Goal: Task Accomplishment & Management: Manage account settings

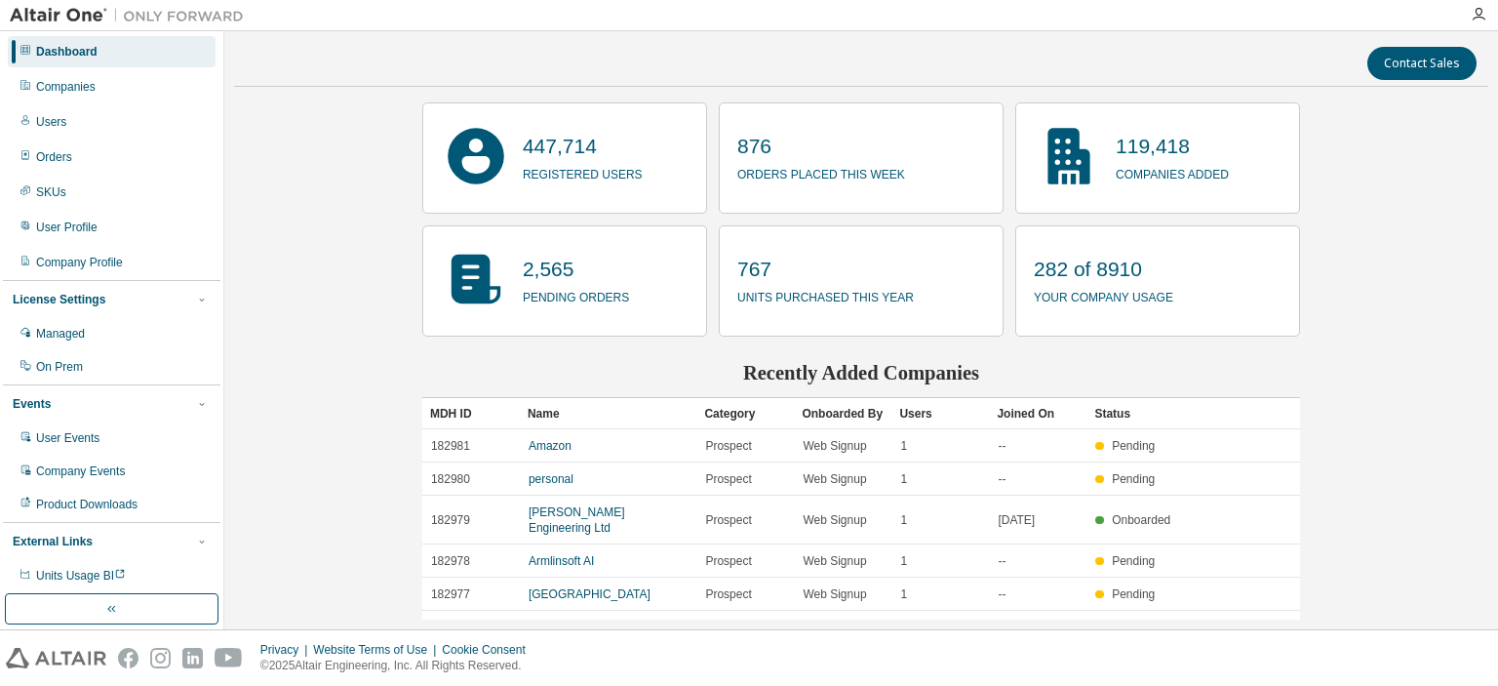
click at [1440, 286] on div "Contact Sales 447,714 registered users 876 orders placed this week 119,418 comp…" at bounding box center [861, 330] width 1254 height 578
click at [78, 85] on div "Companies" at bounding box center [65, 87] width 59 height 16
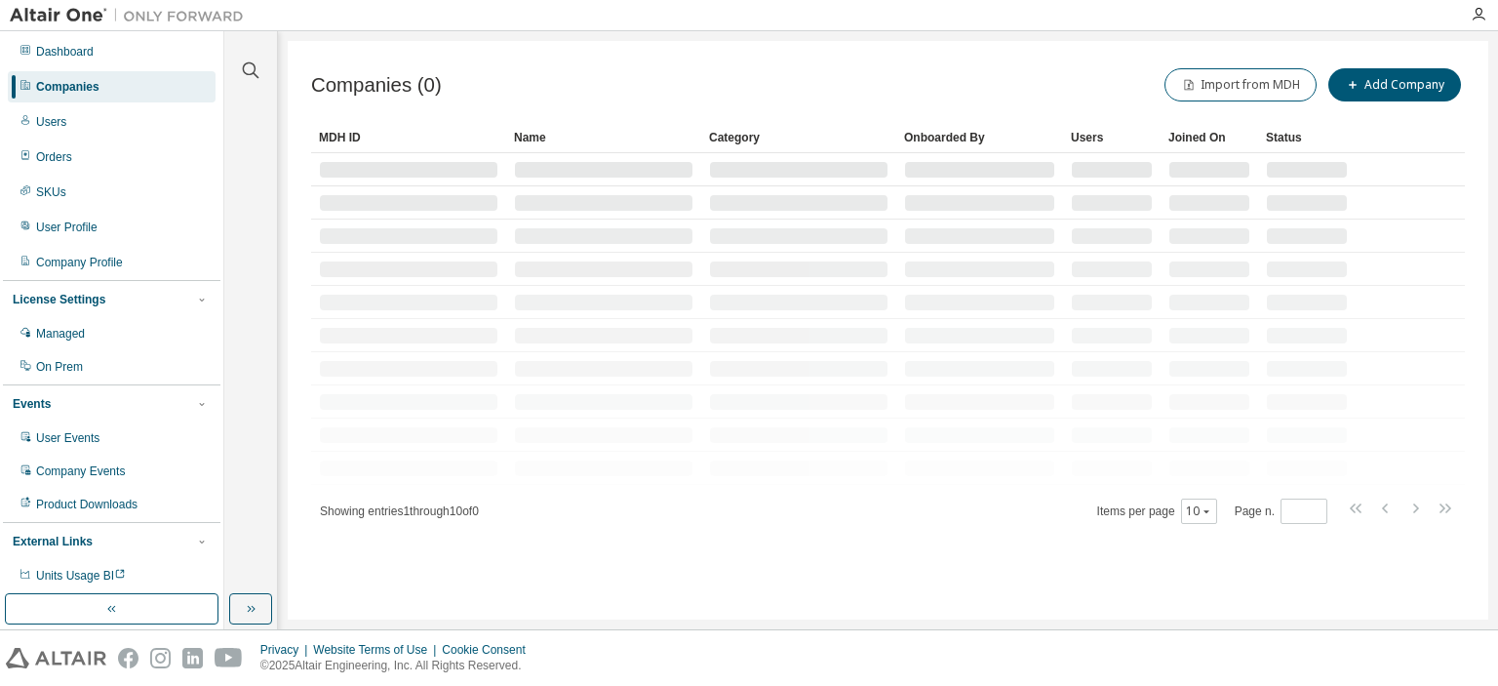
click at [268, 74] on div at bounding box center [250, 58] width 47 height 49
click at [255, 71] on icon "button" at bounding box center [250, 70] width 23 height 23
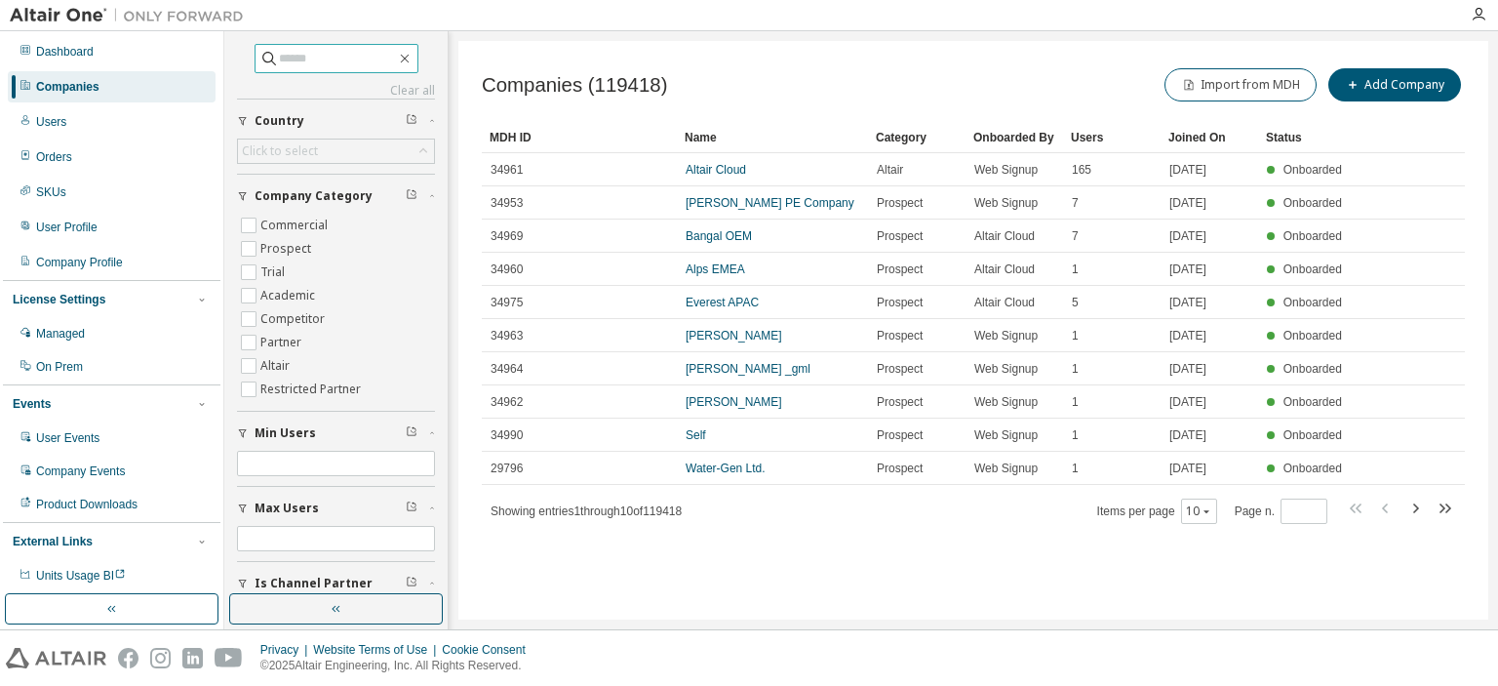
click at [367, 65] on input "text" at bounding box center [337, 59] width 117 height 20
type input "**********"
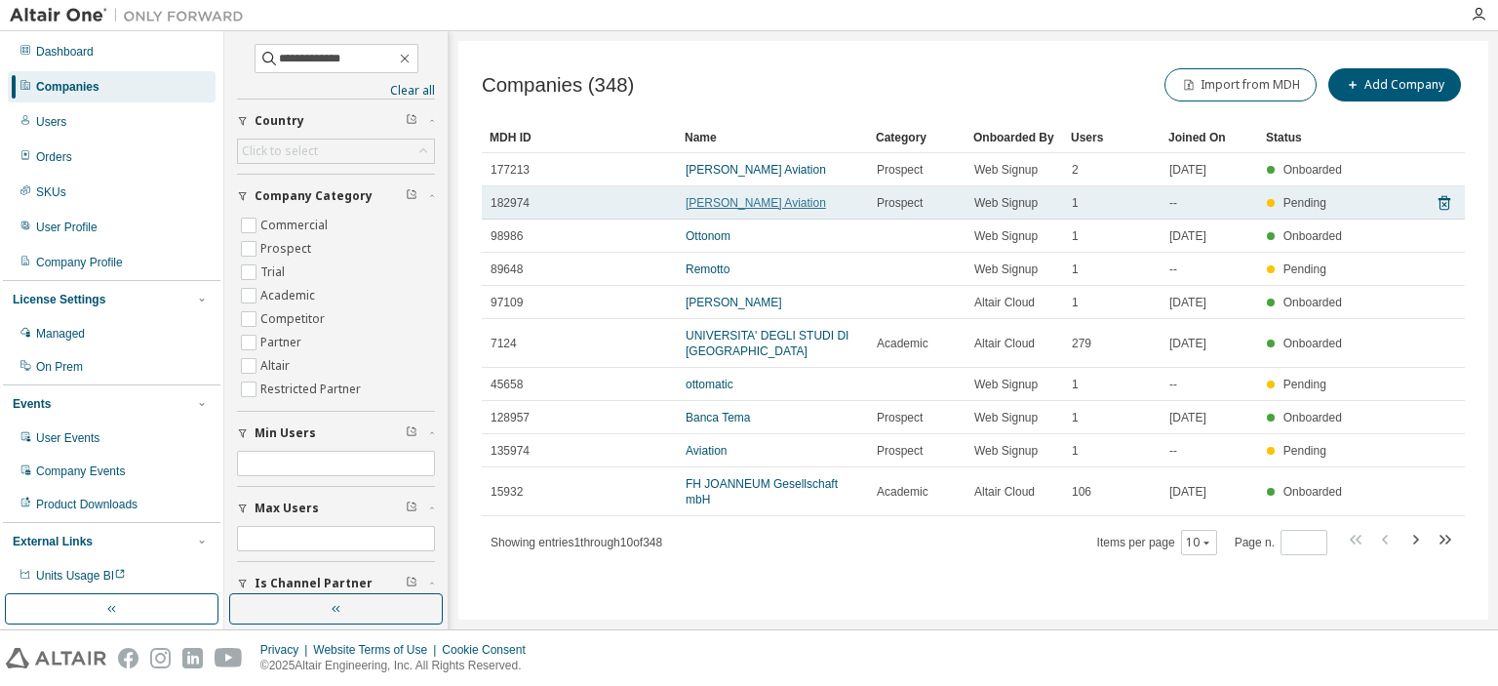
click at [721, 196] on link "[PERSON_NAME] Aviation" at bounding box center [756, 203] width 140 height 14
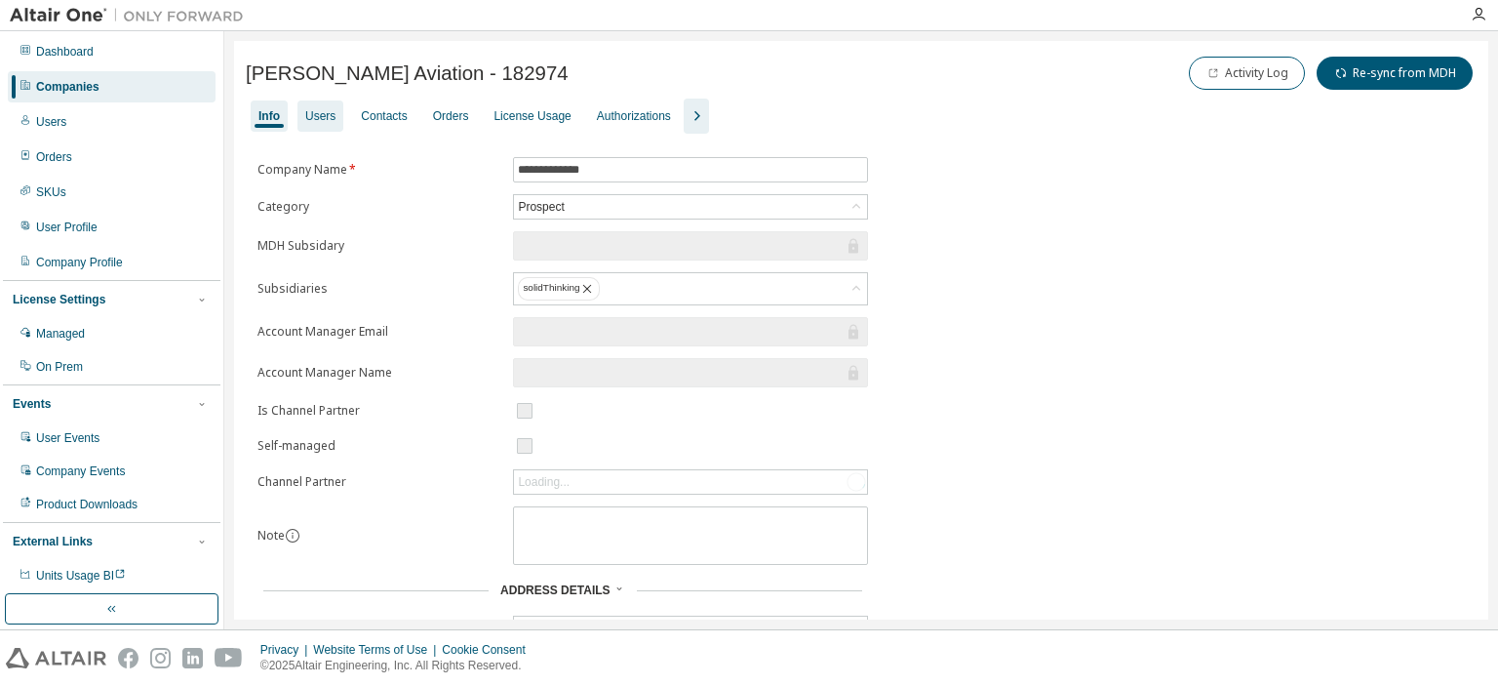
click at [326, 116] on div "Users" at bounding box center [320, 116] width 30 height 16
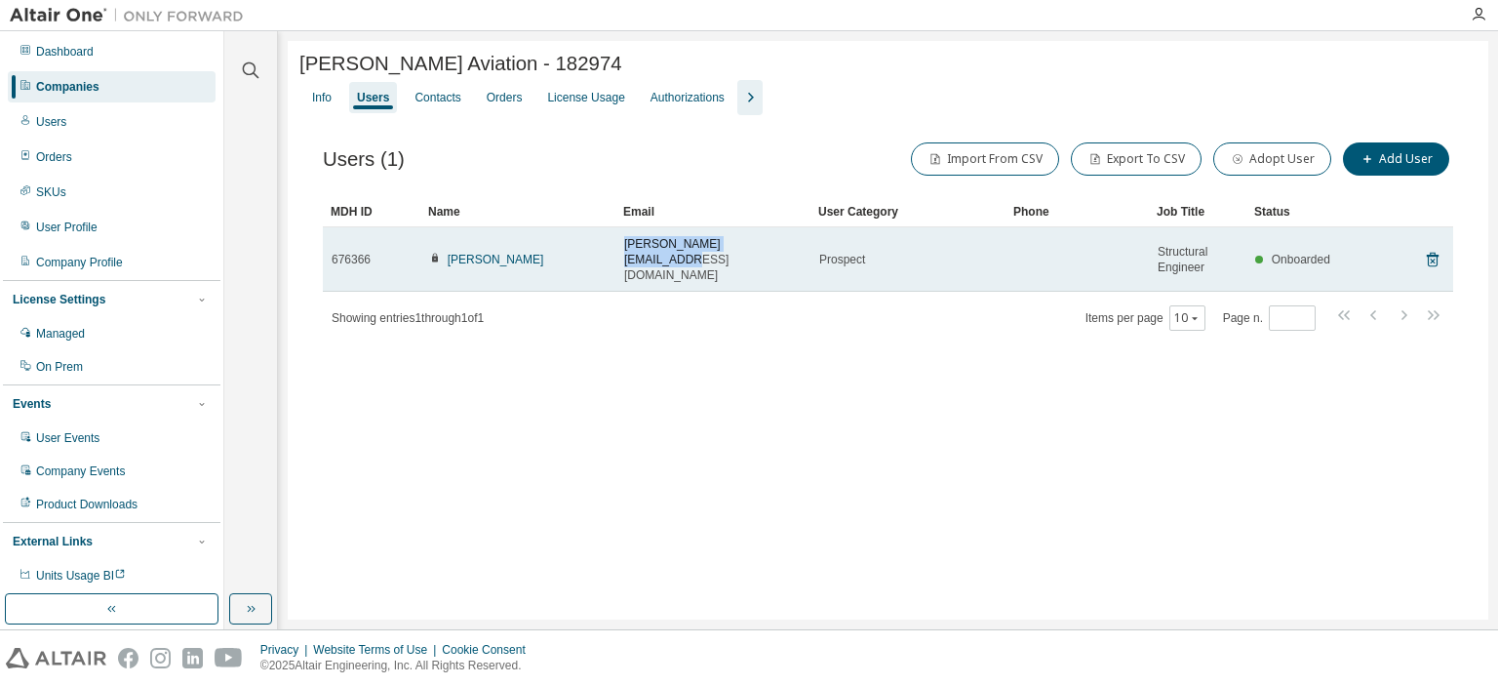
drag, startPoint x: 623, startPoint y: 256, endPoint x: 783, endPoint y: 257, distance: 160.0
click at [783, 257] on td "[PERSON_NAME][EMAIL_ADDRESS][DOMAIN_NAME]" at bounding box center [712, 259] width 195 height 64
copy span "[PERSON_NAME][EMAIL_ADDRESS][DOMAIN_NAME]"
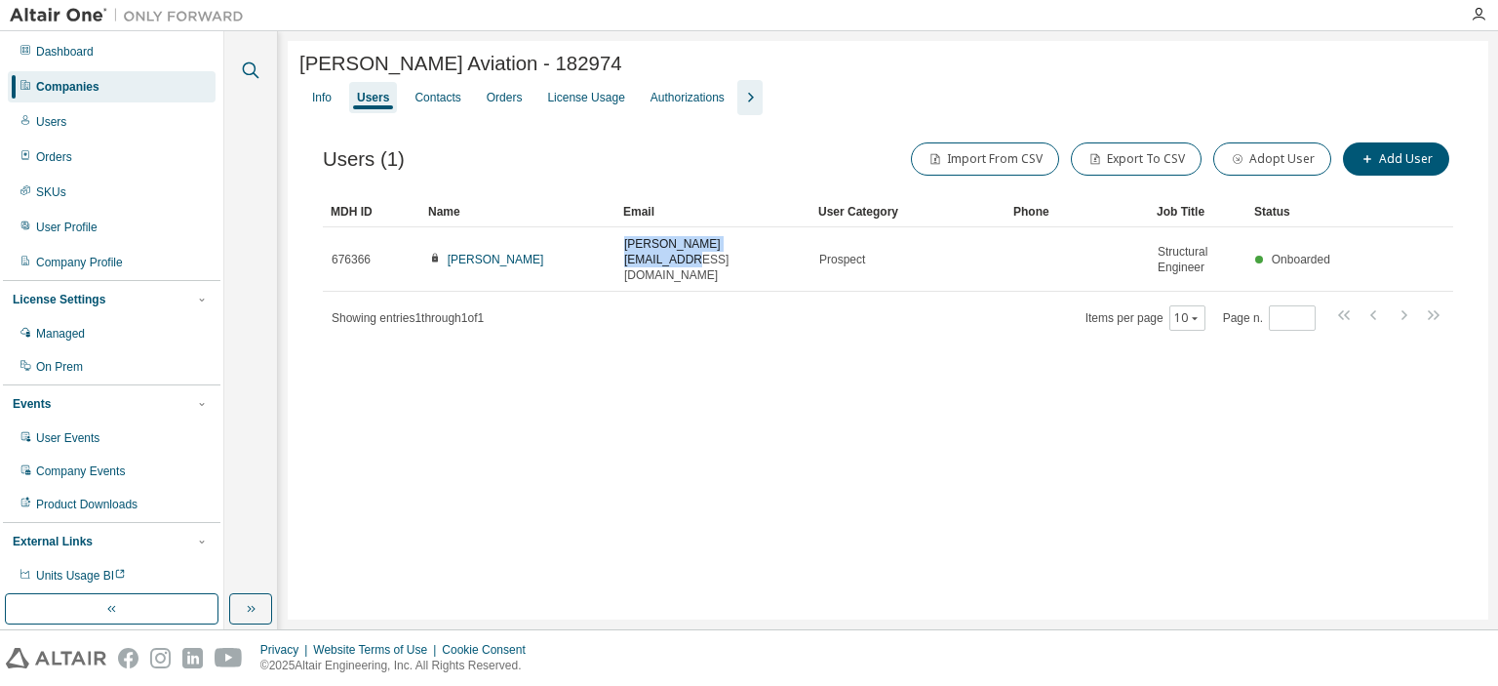
click at [241, 71] on icon "button" at bounding box center [250, 70] width 23 height 23
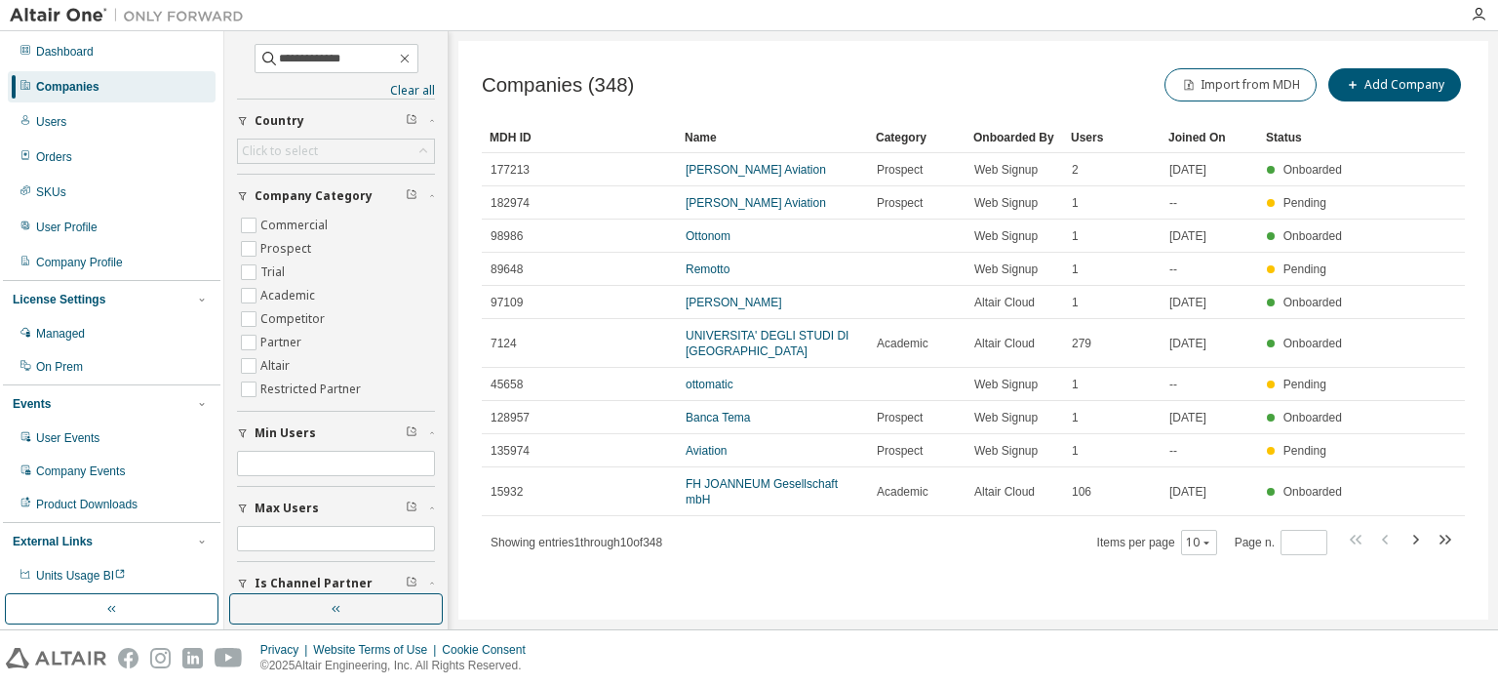
click at [752, 171] on link "[PERSON_NAME] Aviation" at bounding box center [756, 170] width 140 height 14
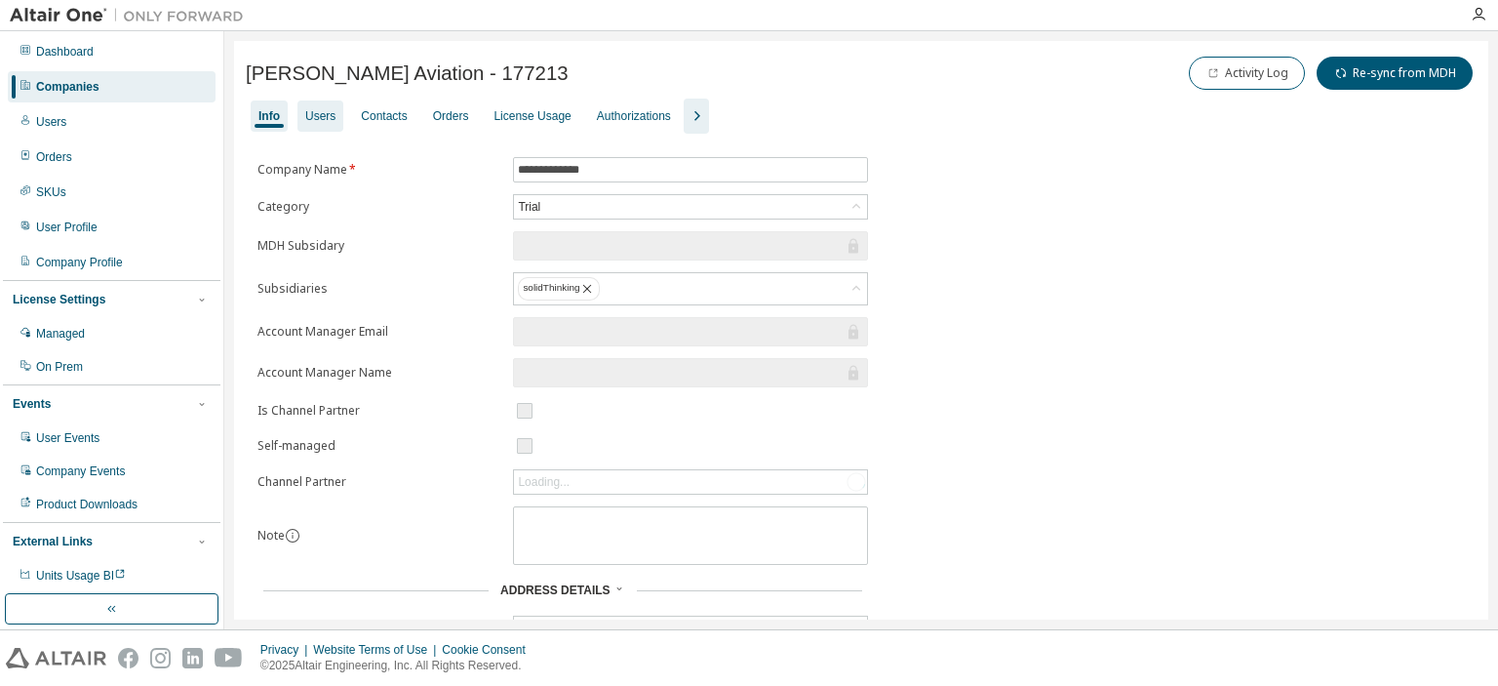
click at [328, 113] on div "Users" at bounding box center [320, 116] width 30 height 16
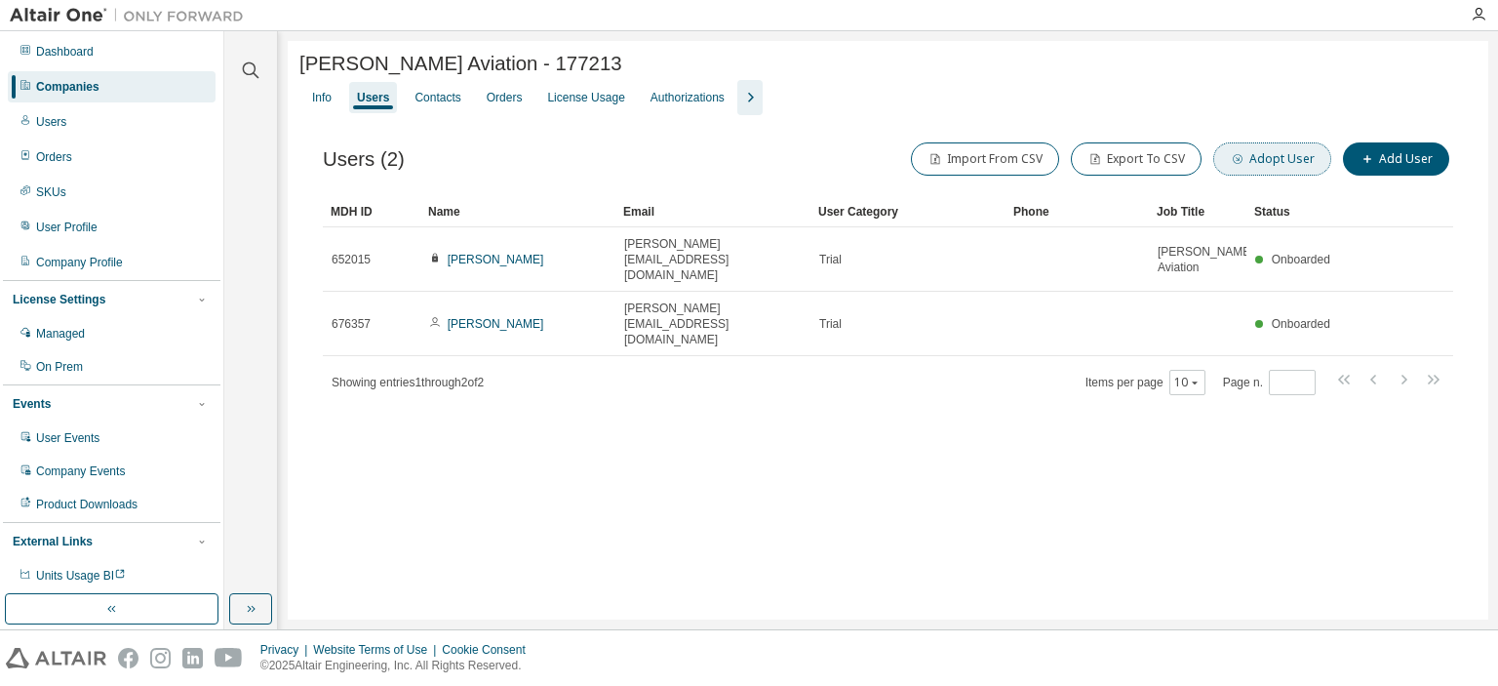
click at [1287, 163] on button "Adopt User" at bounding box center [1272, 158] width 118 height 33
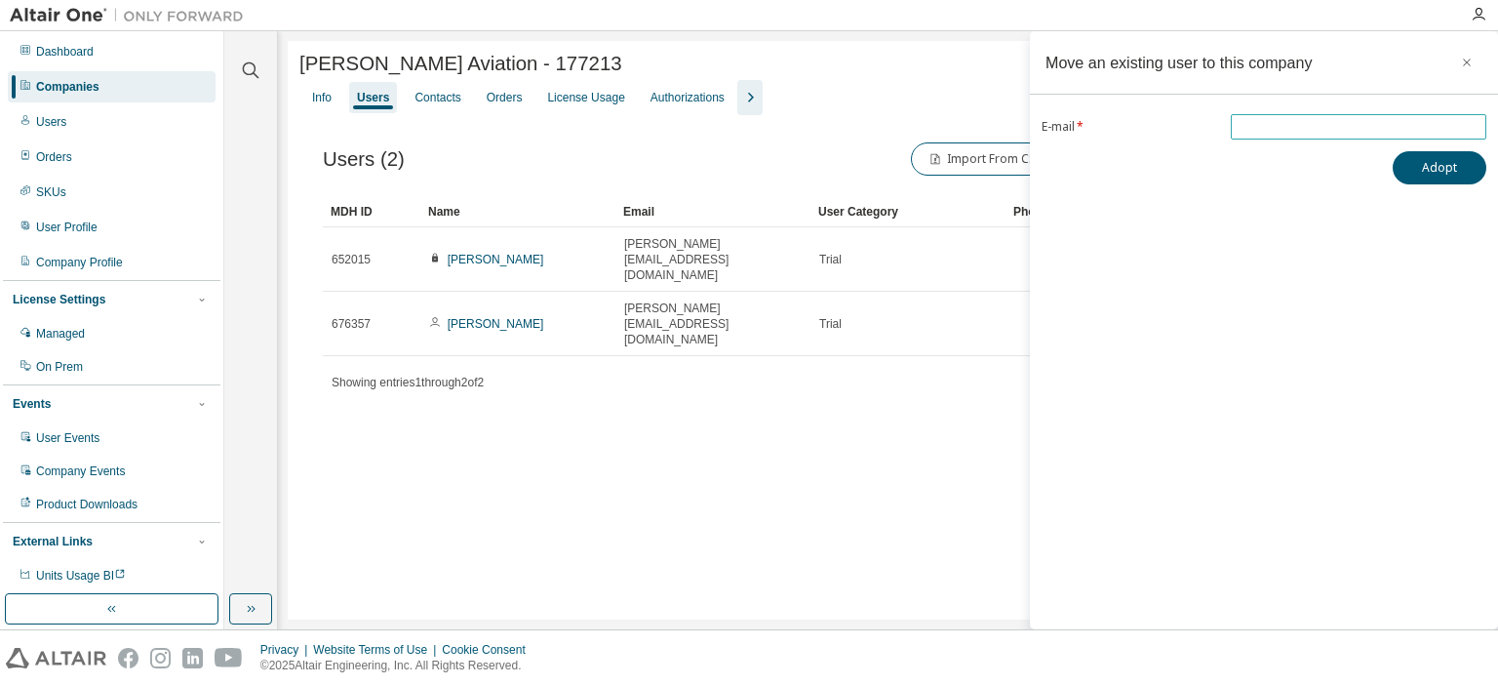
click at [1277, 115] on span at bounding box center [1359, 126] width 256 height 25
click at [1276, 115] on span at bounding box center [1359, 126] width 256 height 25
click at [1272, 127] on input "email" at bounding box center [1359, 127] width 246 height 16
paste input "**********"
type input "**********"
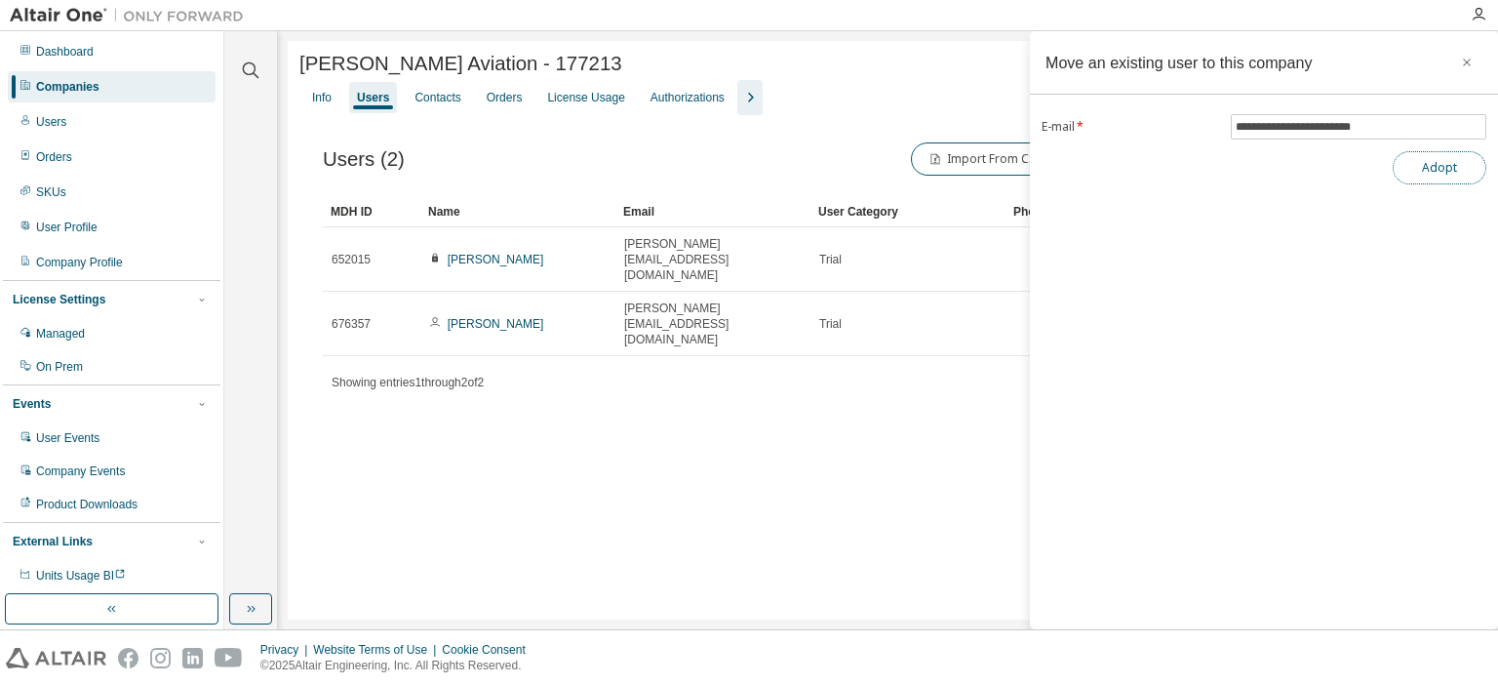
click at [1418, 163] on button "Adopt" at bounding box center [1440, 167] width 94 height 33
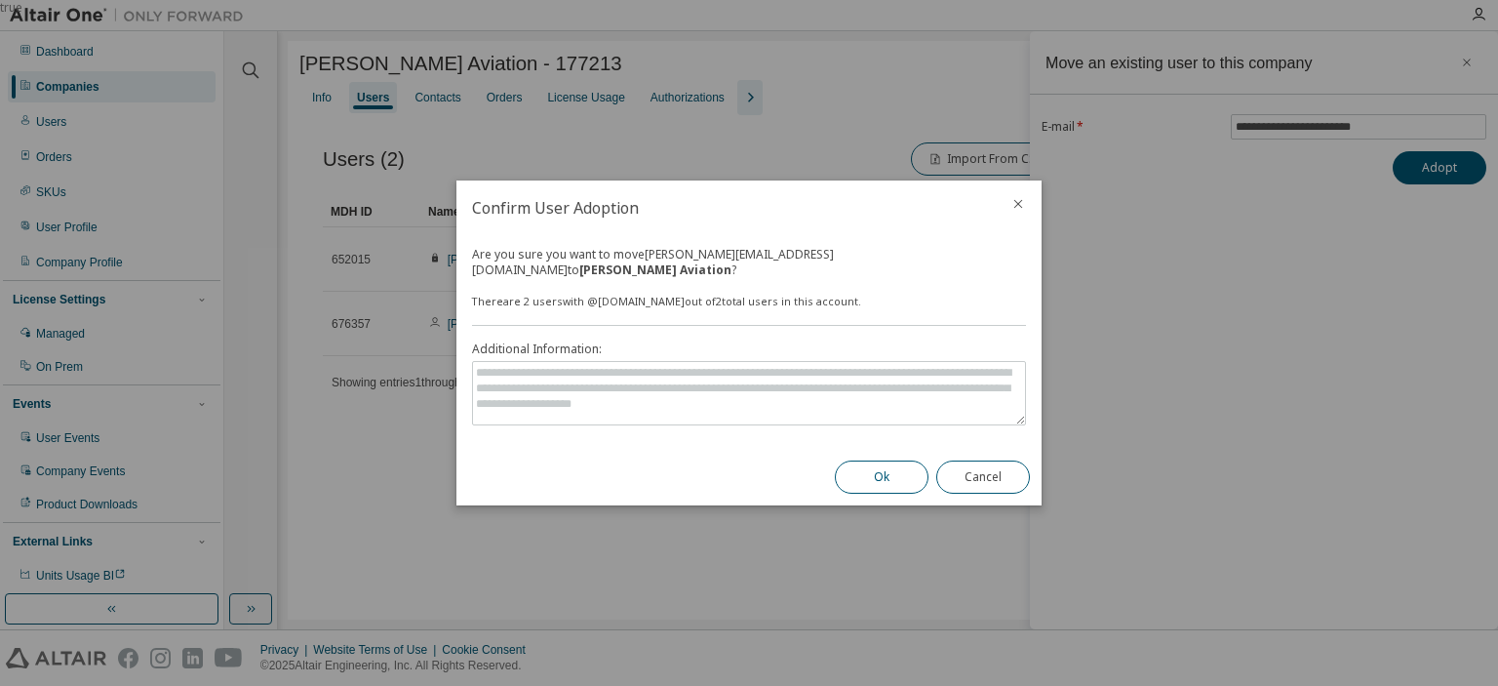
click at [898, 471] on button "Ok" at bounding box center [882, 476] width 94 height 33
click at [716, 140] on div "true" at bounding box center [749, 343] width 1498 height 686
click at [890, 499] on div "true" at bounding box center [749, 343] width 1498 height 686
click at [897, 393] on textarea at bounding box center [749, 393] width 552 height 62
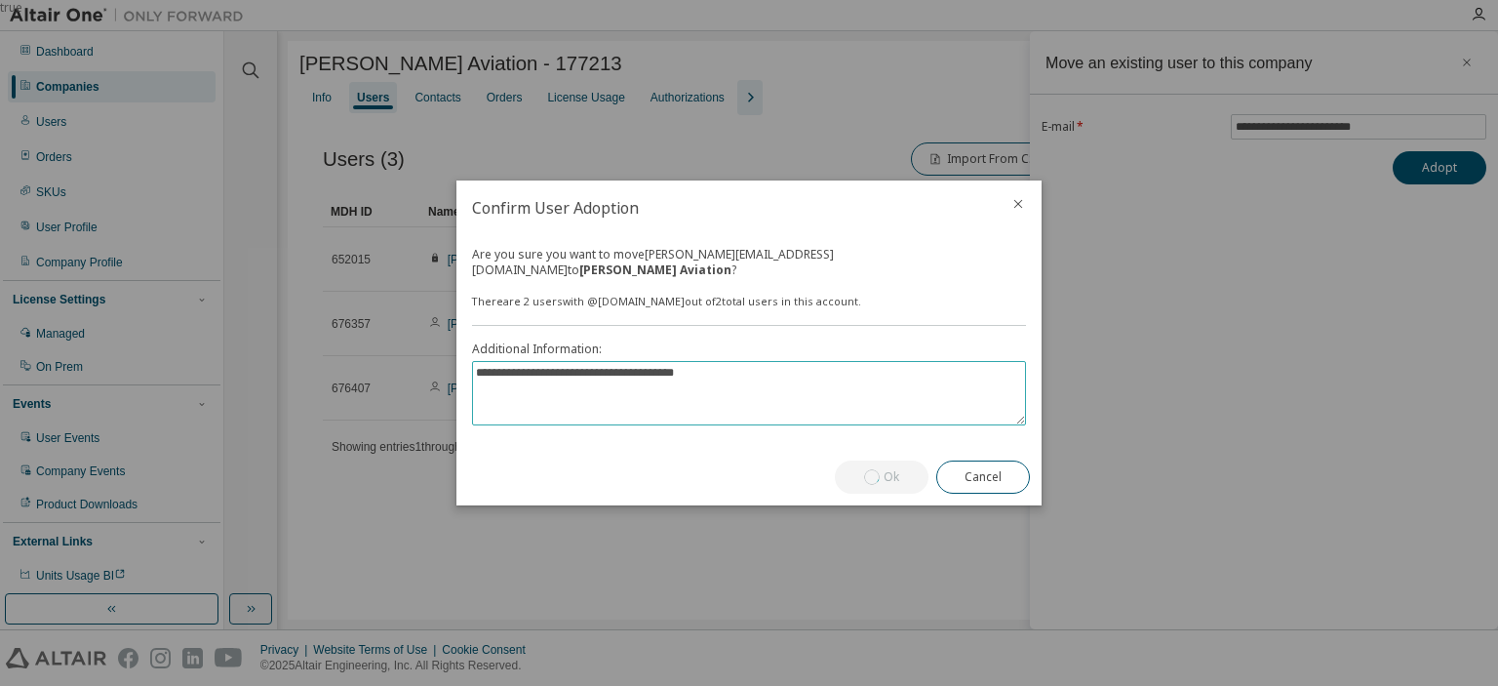
type textarea "**********"
click at [887, 463] on div "Ok Cancel" at bounding box center [932, 477] width 218 height 57
click at [974, 467] on button "Cancel" at bounding box center [983, 476] width 94 height 33
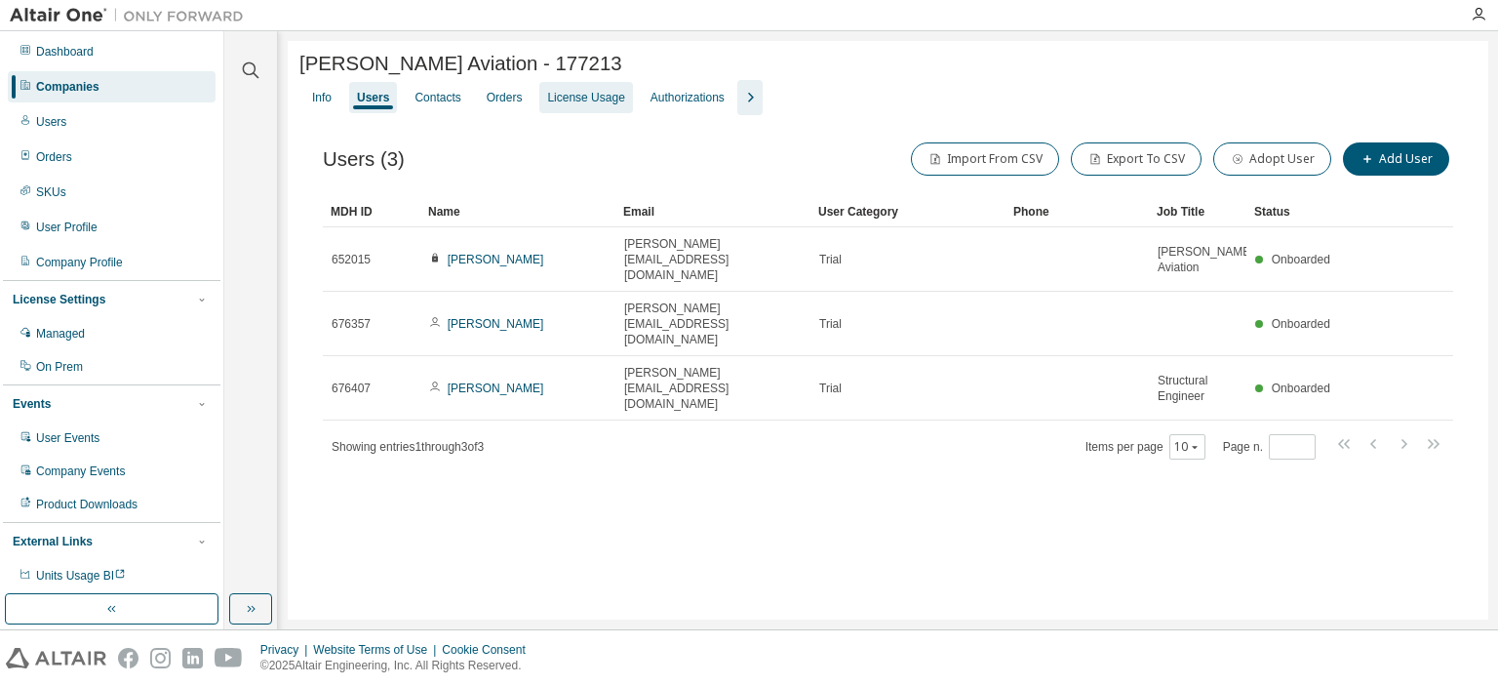
click at [579, 90] on div "License Usage" at bounding box center [585, 97] width 93 height 31
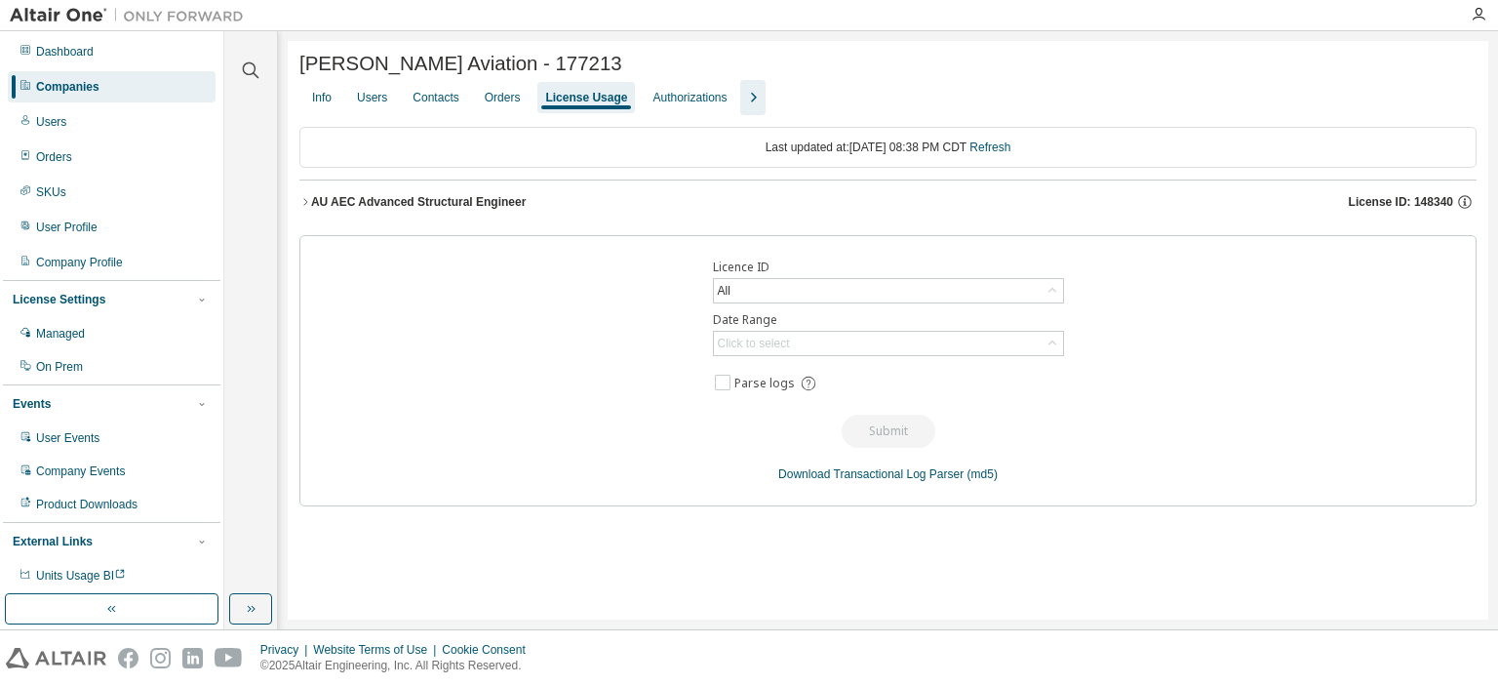
click at [476, 206] on div "AU AEC Advanced Structural Engineer" at bounding box center [419, 202] width 216 height 16
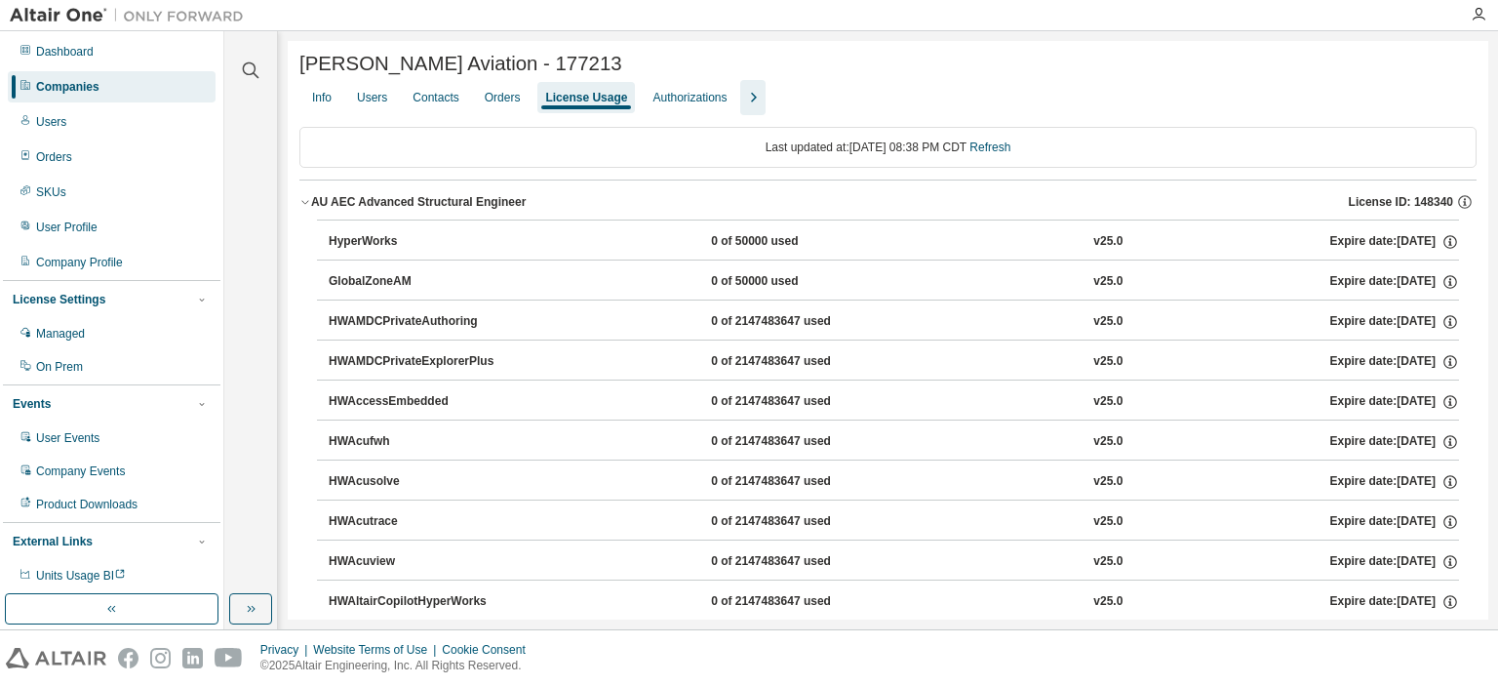
click at [476, 206] on div "AU AEC Advanced Structural Engineer" at bounding box center [419, 202] width 216 height 16
